Goal: Find contact information: Find contact information

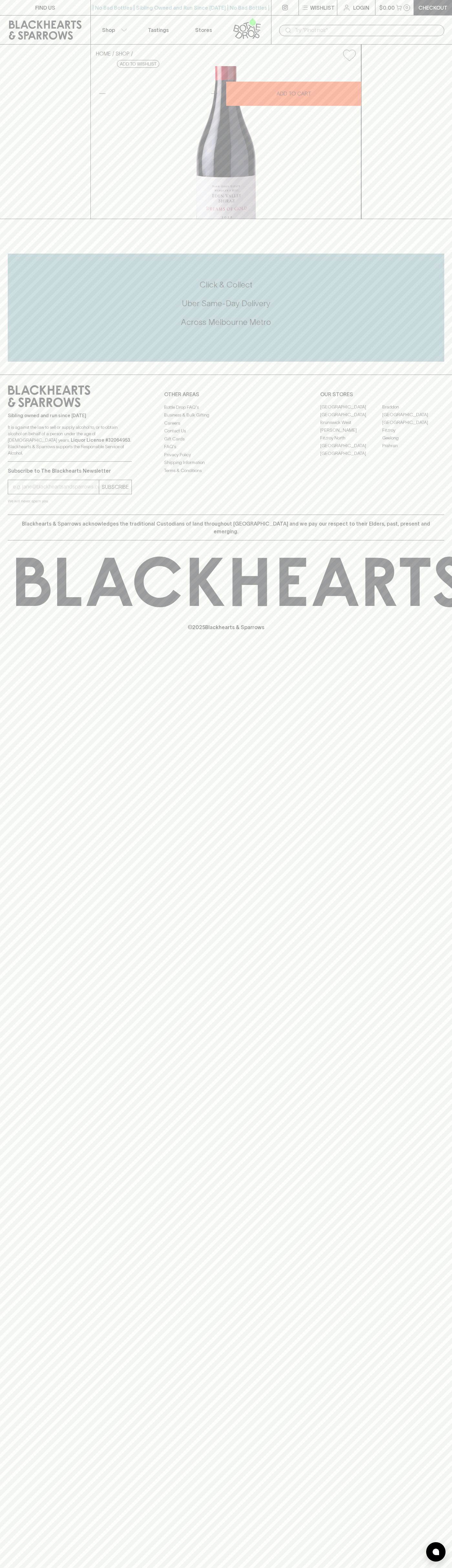
click at [351, 434] on link "[PERSON_NAME]" at bounding box center [351, 430] width 62 height 8
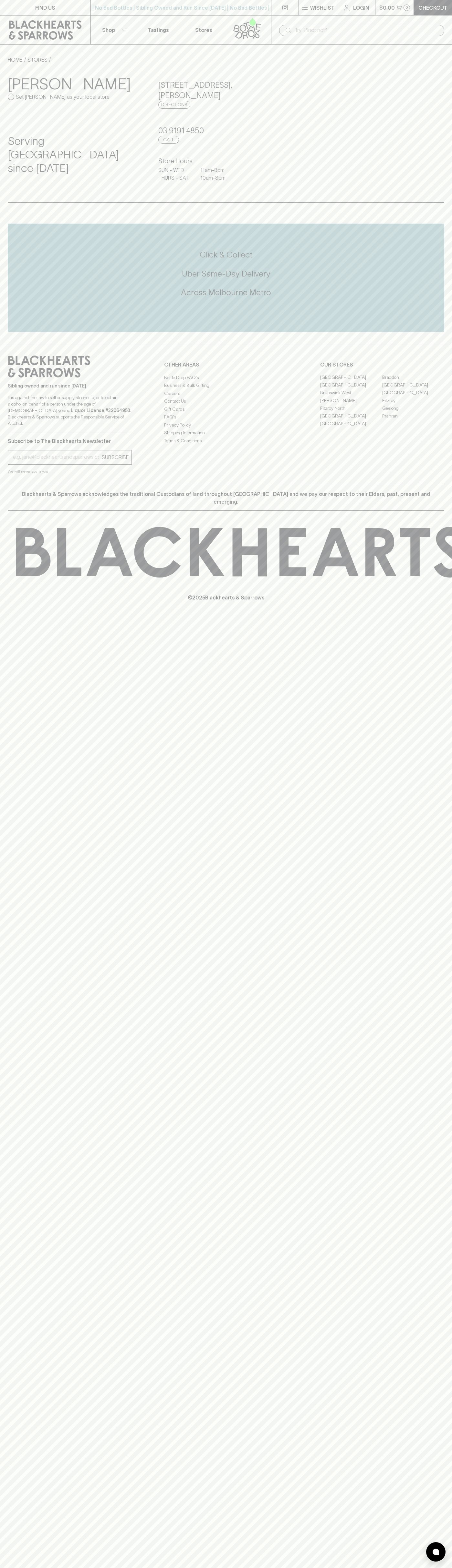
click at [30, 6] on link "FIND US" at bounding box center [45, 7] width 90 height 15
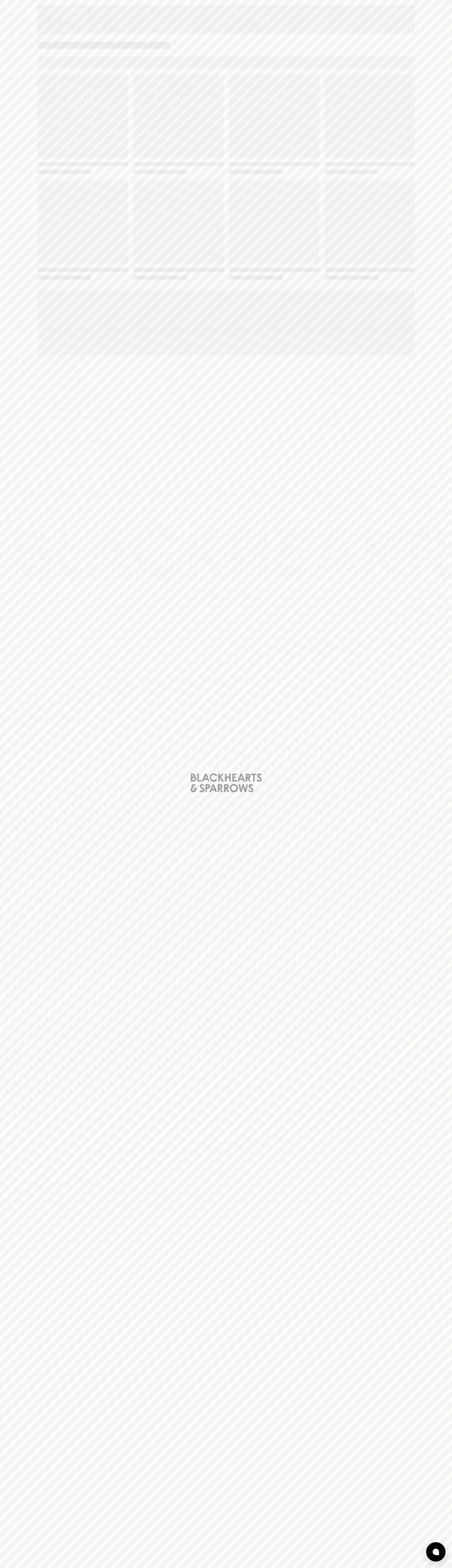
click at [448, 556] on div "Loading" at bounding box center [226, 784] width 452 height 1568
click at [228, 1567] on html "FIND US | No Bad Bottles | Sibling Owned and Run Since [DATE] | No Bad Bottles …" at bounding box center [226, 784] width 452 height 1568
click at [6, 901] on div "Loading" at bounding box center [226, 784] width 452 height 1568
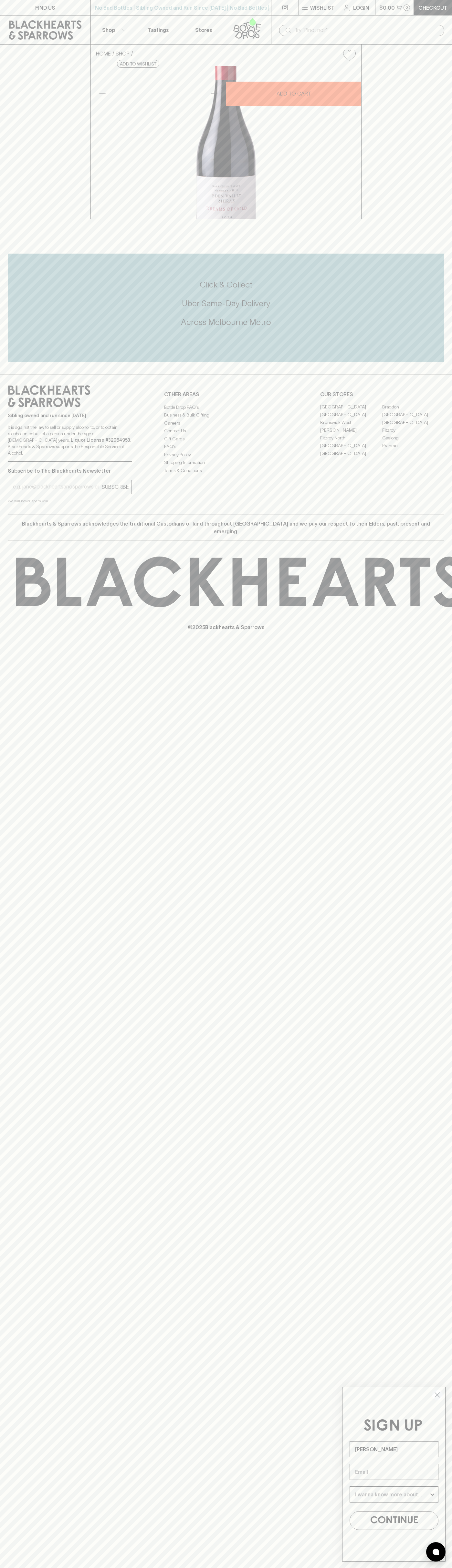
type input "[PERSON_NAME]"
